Goal: Task Accomplishment & Management: Manage account settings

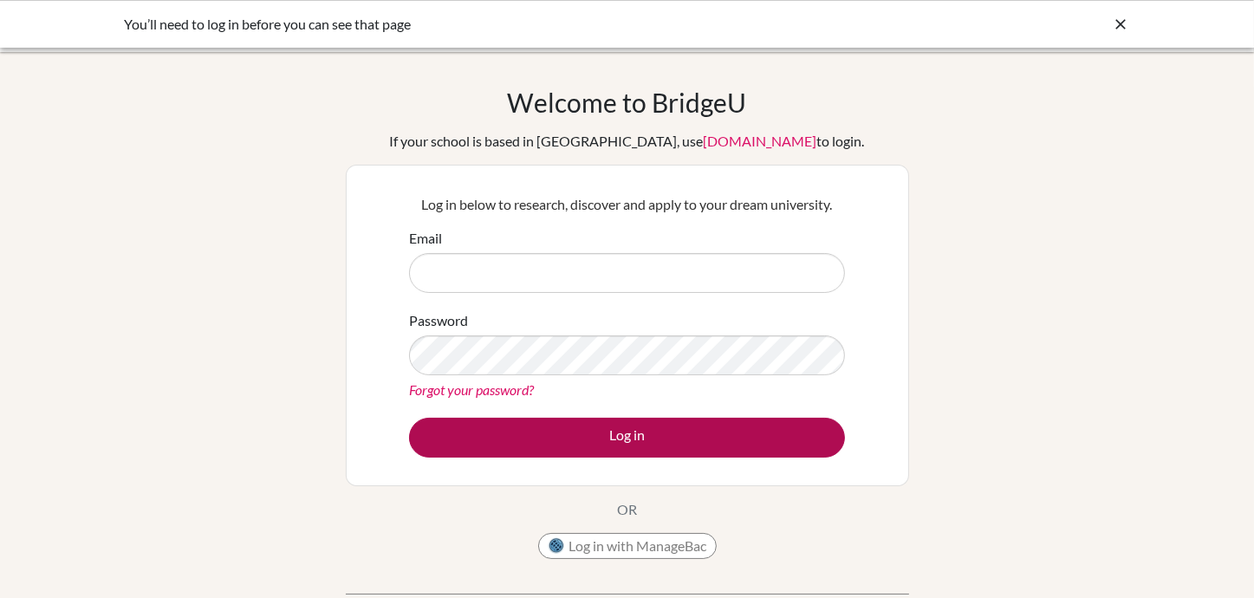
type input "[EMAIL_ADDRESS][DOMAIN_NAME]"
click at [676, 442] on button "Log in" at bounding box center [627, 438] width 436 height 40
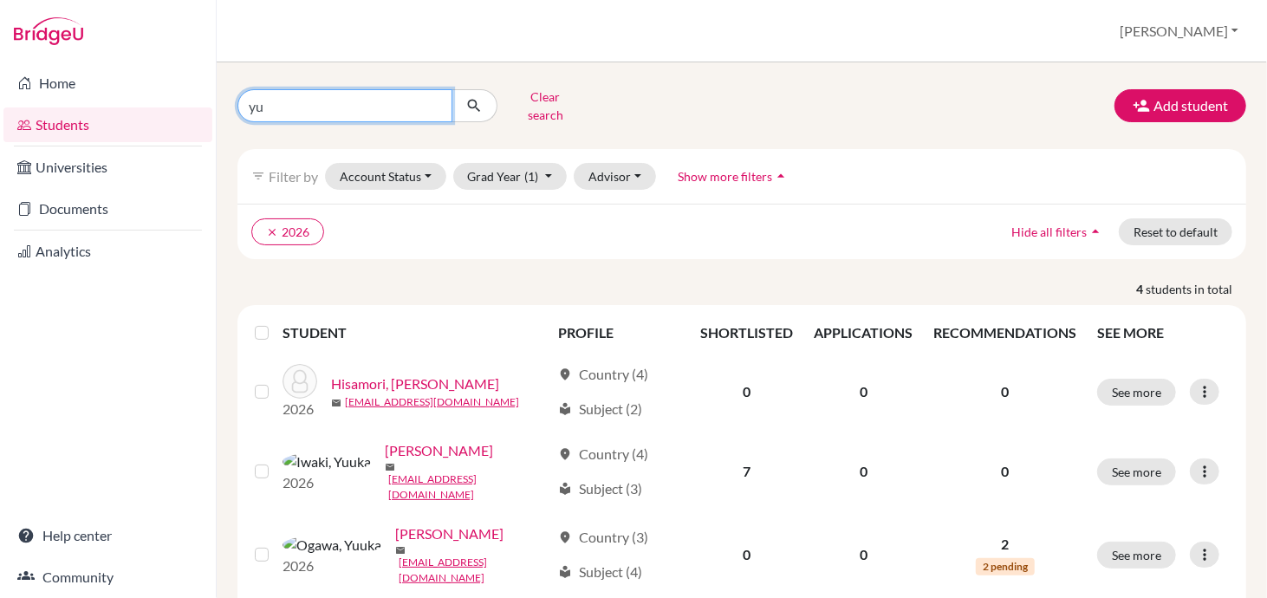
click at [272, 104] on input "yu" at bounding box center [345, 105] width 215 height 33
type input "y"
click at [478, 102] on icon "submit" at bounding box center [473, 105] width 17 height 17
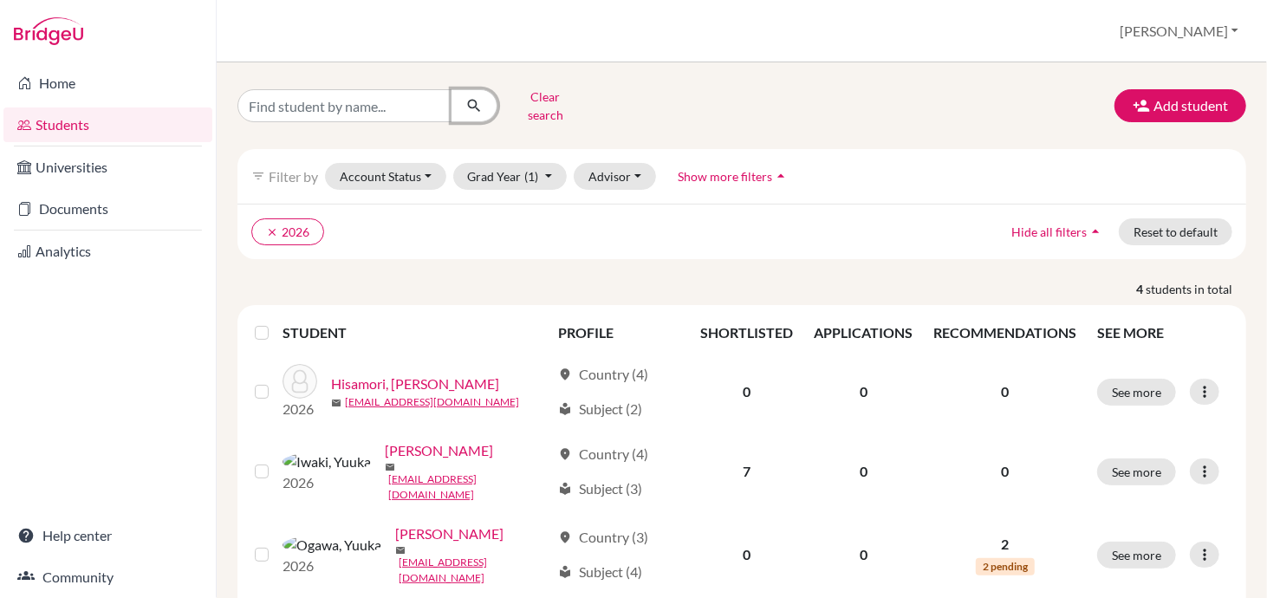
click at [473, 97] on icon "submit" at bounding box center [473, 105] width 17 height 17
click at [359, 218] on ul "clear 2026" at bounding box center [619, 231] width 736 height 27
click at [565, 104] on button "Clear search" at bounding box center [546, 105] width 96 height 45
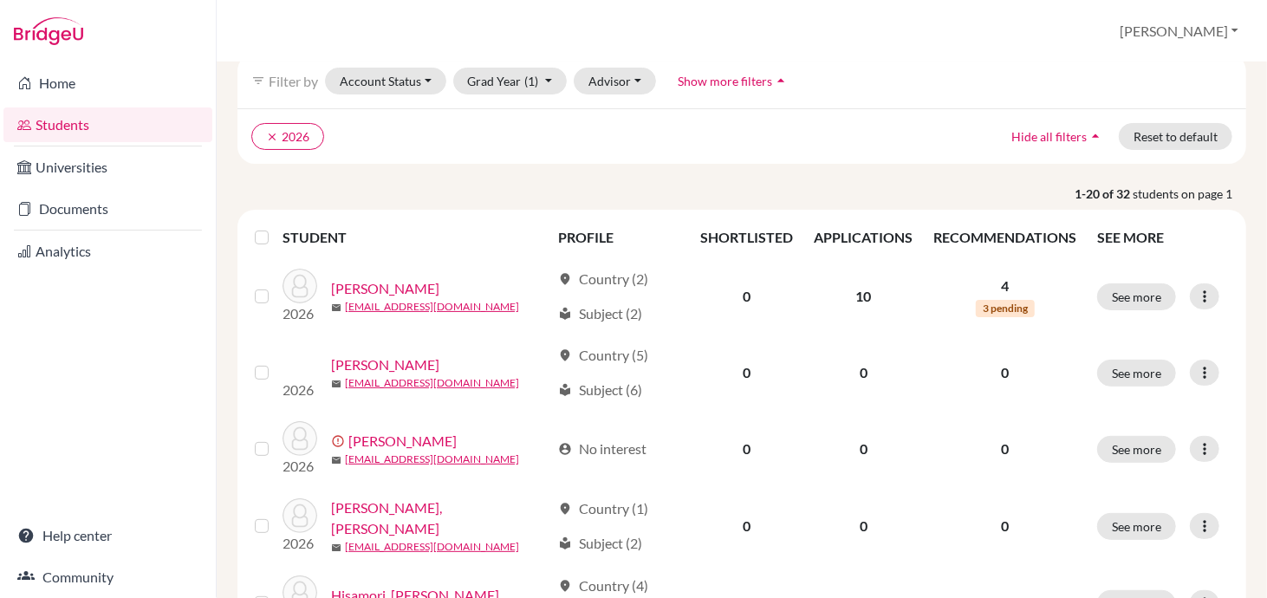
scroll to position [86, 0]
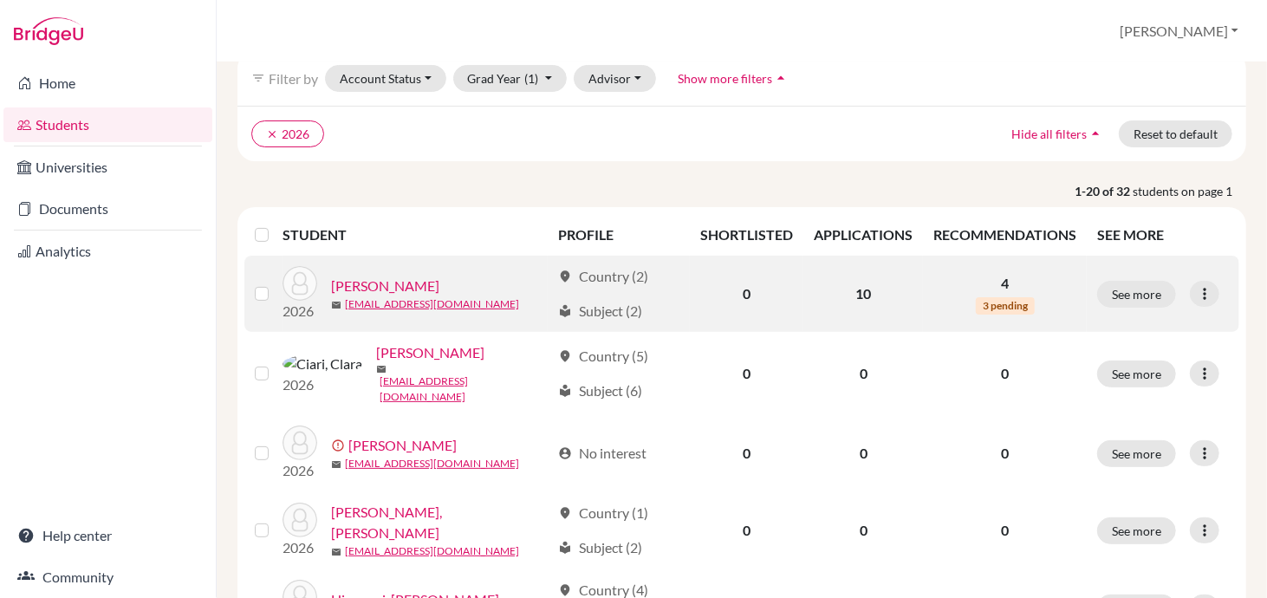
click at [1006, 297] on span "3 pending" at bounding box center [1005, 305] width 59 height 17
click at [379, 284] on link "[PERSON_NAME]" at bounding box center [385, 286] width 108 height 21
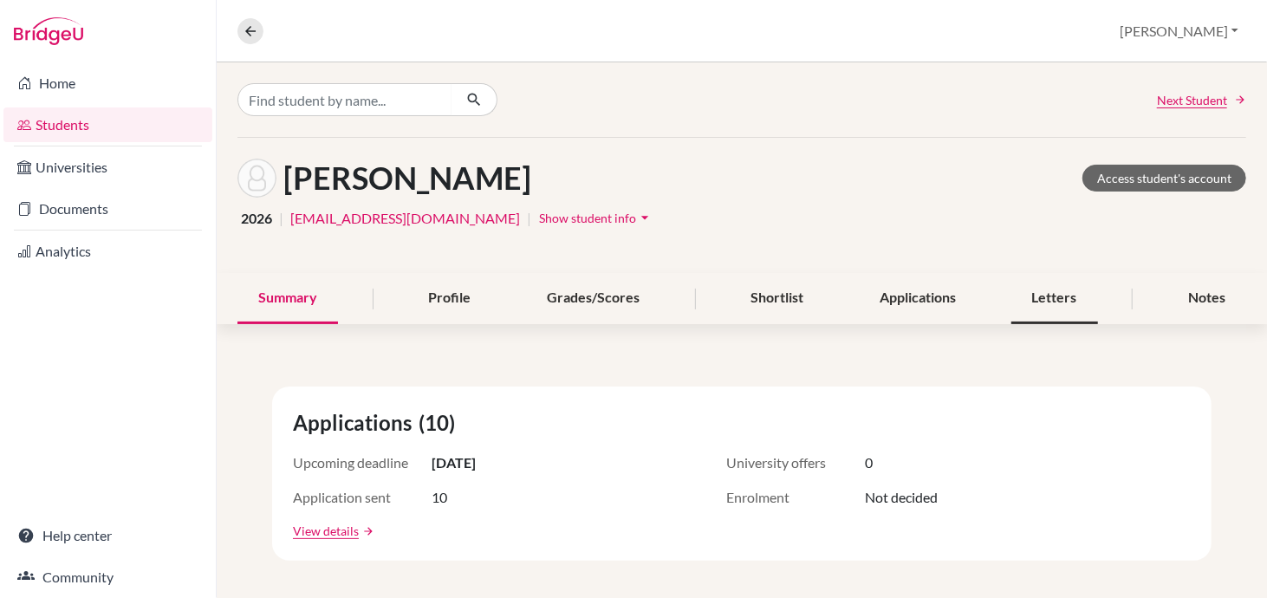
click at [1042, 303] on div "Letters" at bounding box center [1055, 298] width 87 height 51
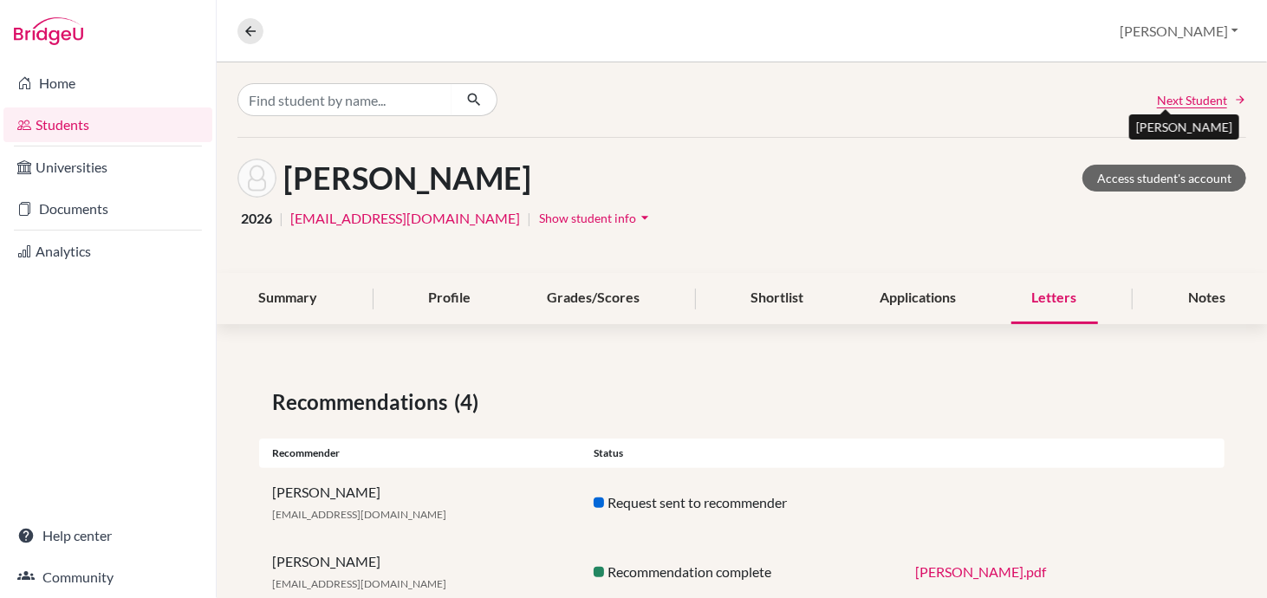
click at [1175, 101] on span "Next Student" at bounding box center [1192, 100] width 70 height 18
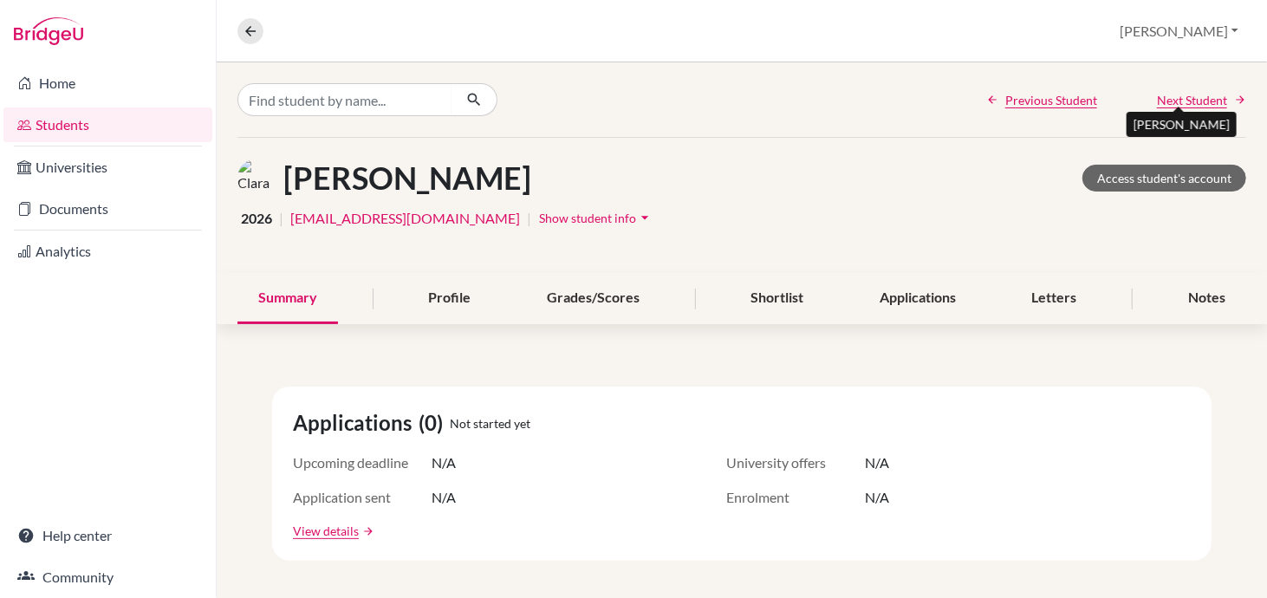
scroll to position [2, 0]
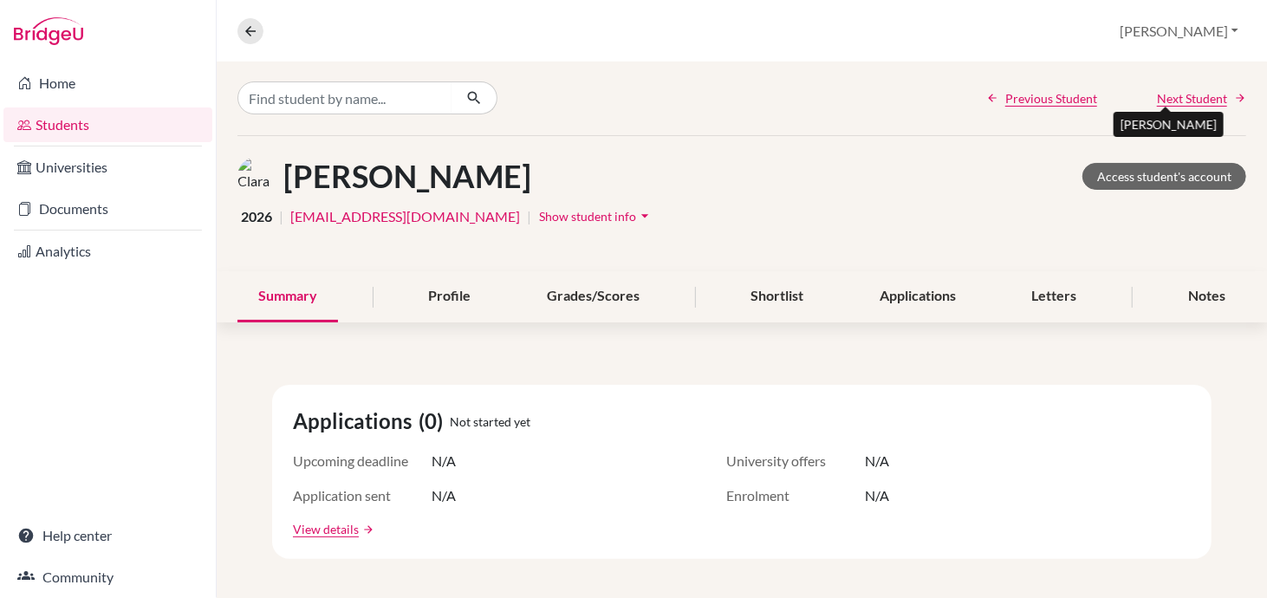
click at [1175, 101] on span "Next Student" at bounding box center [1192, 98] width 70 height 18
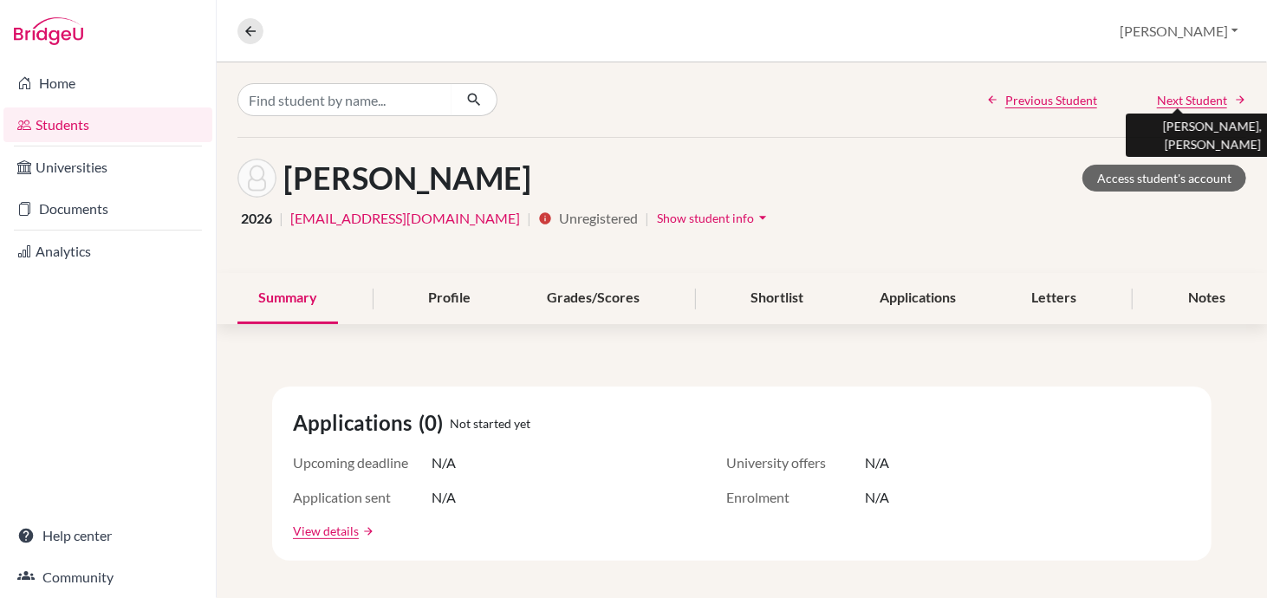
click at [1177, 94] on span "Next Student" at bounding box center [1192, 100] width 70 height 18
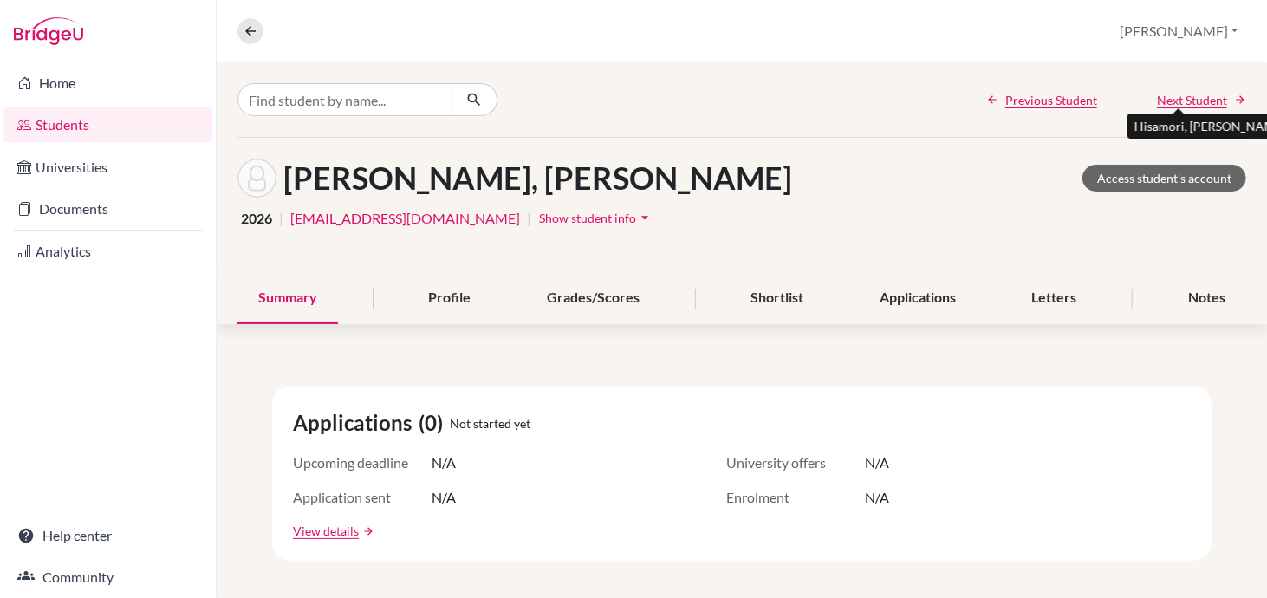
click at [1177, 94] on span "Next Student" at bounding box center [1192, 100] width 70 height 18
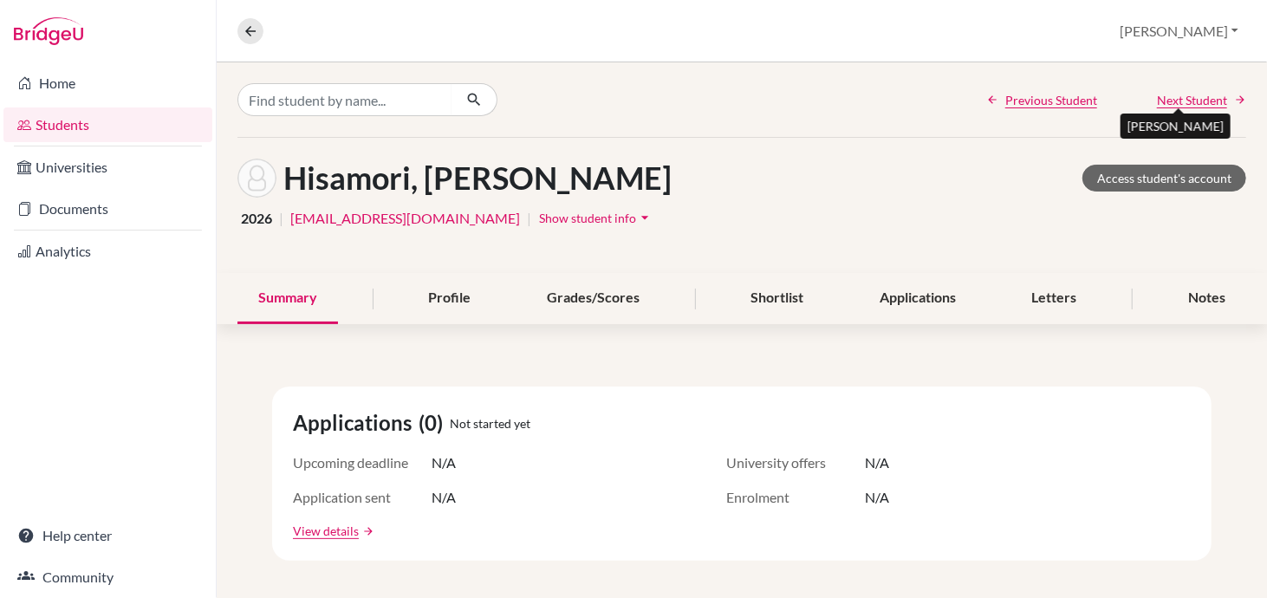
click at [1177, 94] on span "Next Student" at bounding box center [1192, 100] width 70 height 18
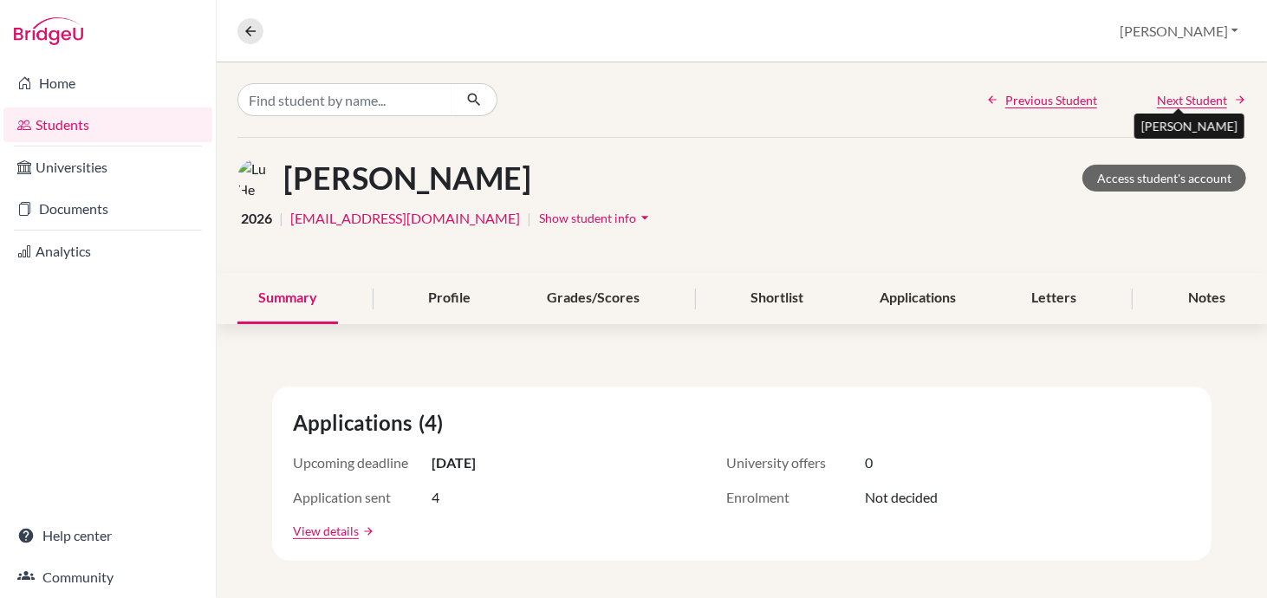
click at [1178, 101] on span "Next Student" at bounding box center [1192, 100] width 70 height 18
click at [1054, 297] on div "Letters" at bounding box center [1055, 298] width 87 height 51
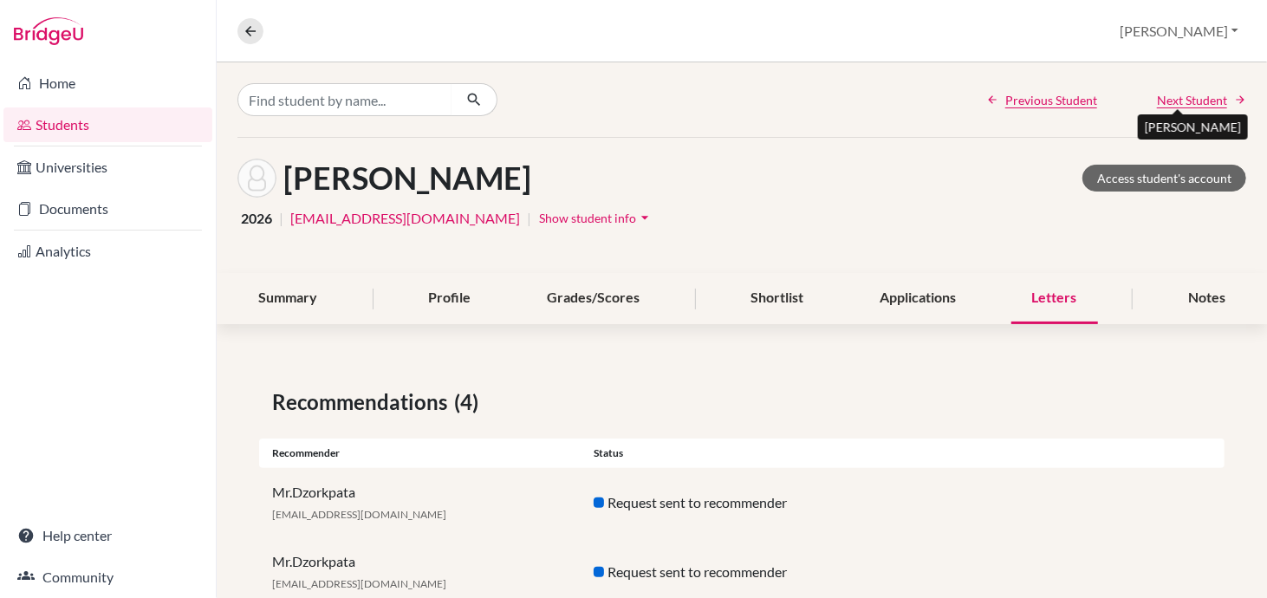
click at [1181, 99] on span "Next Student" at bounding box center [1192, 100] width 70 height 18
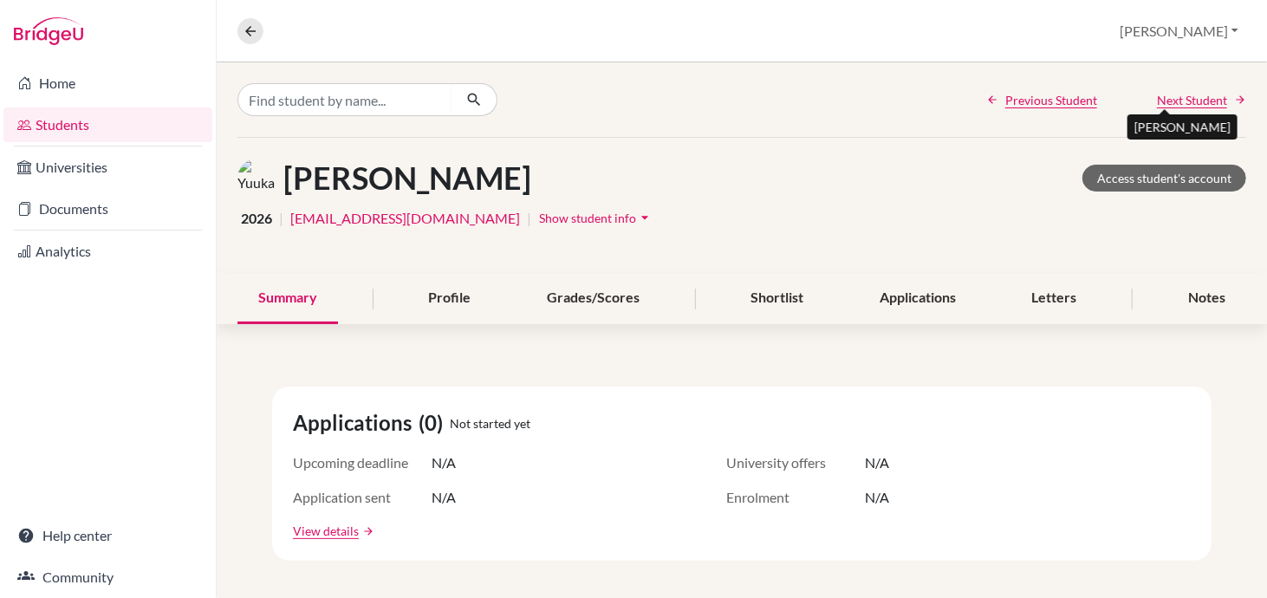
click at [1185, 95] on span "Next Student" at bounding box center [1192, 100] width 70 height 18
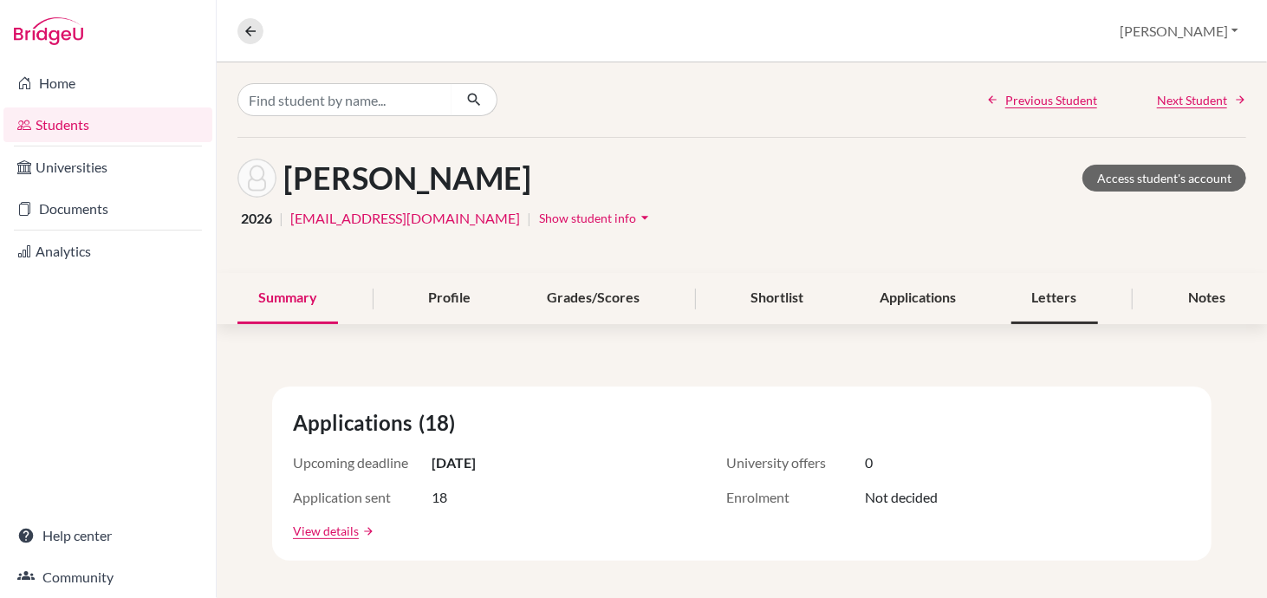
click at [1046, 293] on div "Letters" at bounding box center [1055, 298] width 87 height 51
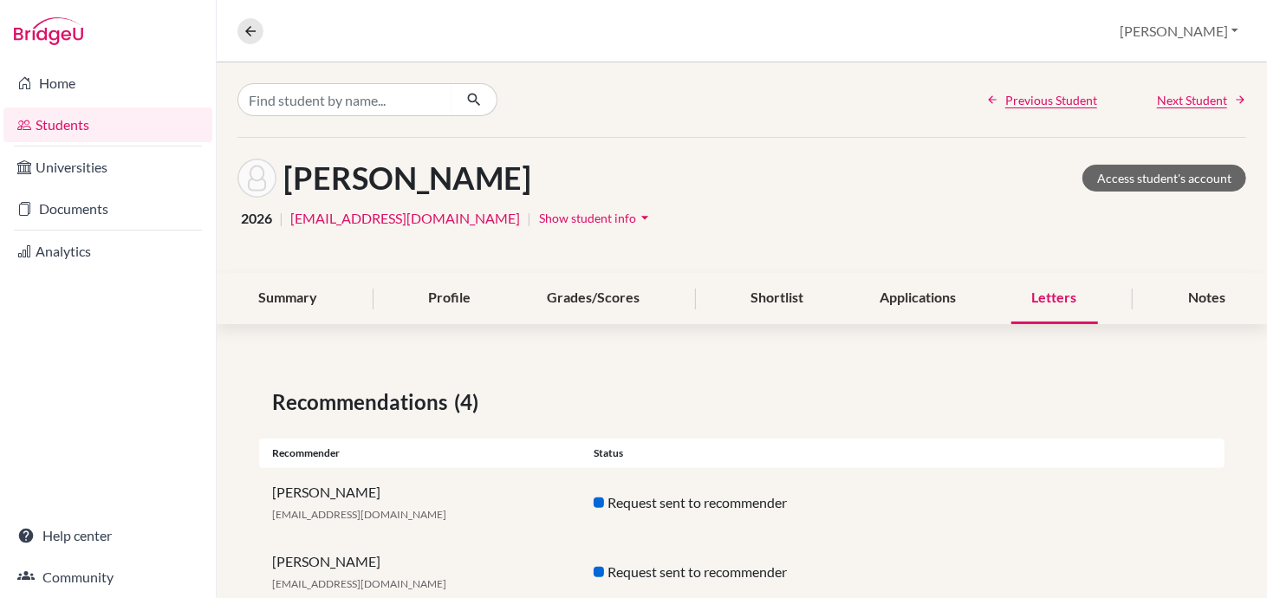
scroll to position [188, 0]
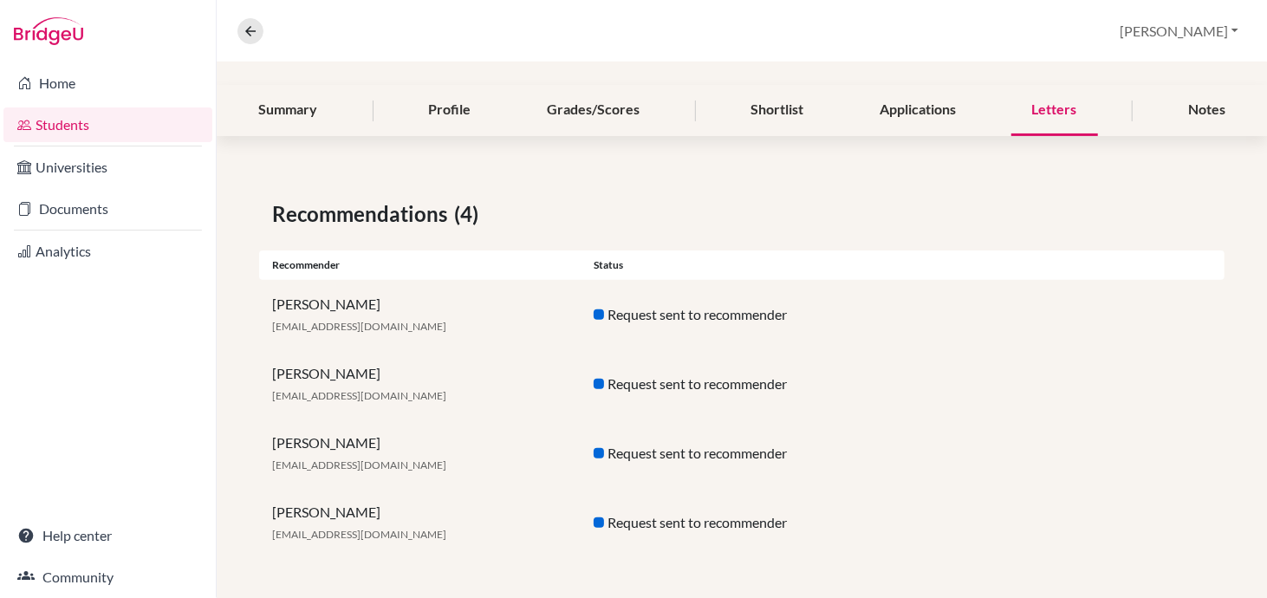
click at [690, 387] on div "Request sent to recommender" at bounding box center [742, 384] width 322 height 21
